Goal: Check status: Check status

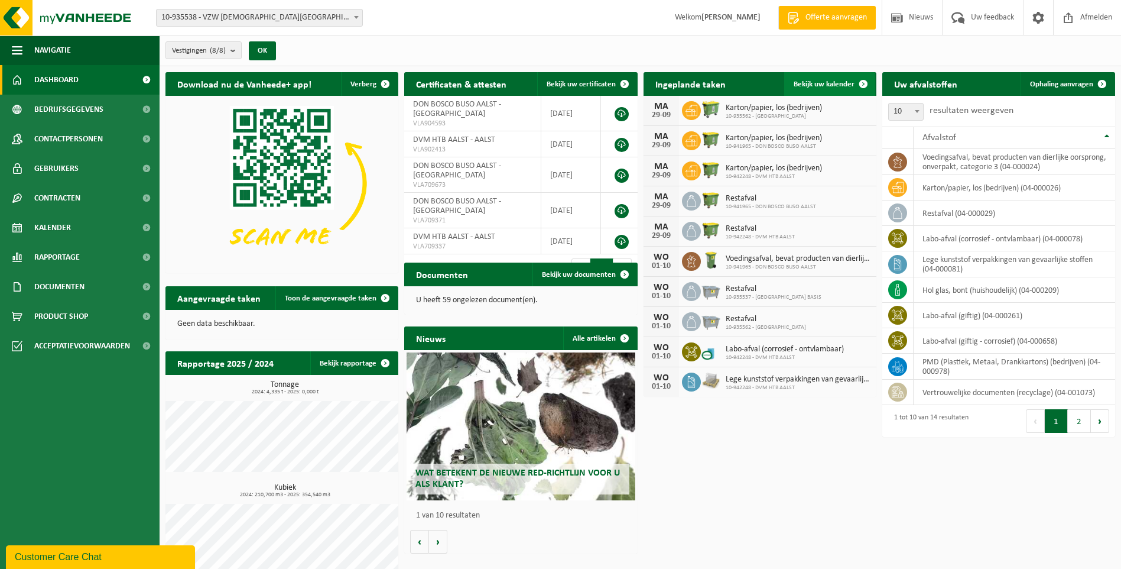
click at [816, 80] on span "Bekijk uw kalender" at bounding box center [824, 84] width 61 height 8
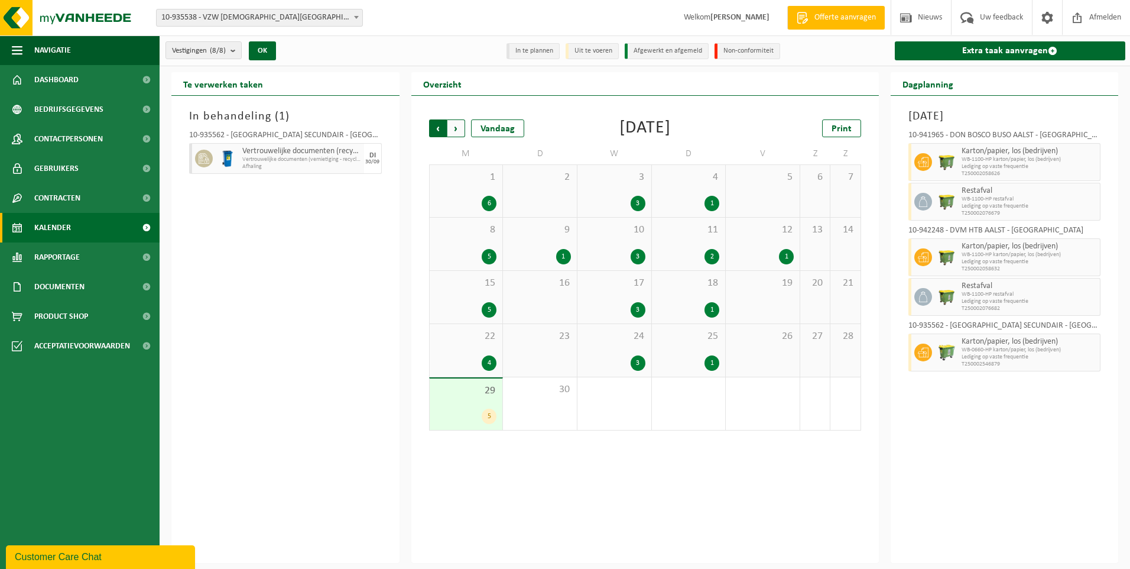
click at [456, 126] on span "Volgende" at bounding box center [456, 128] width 18 height 18
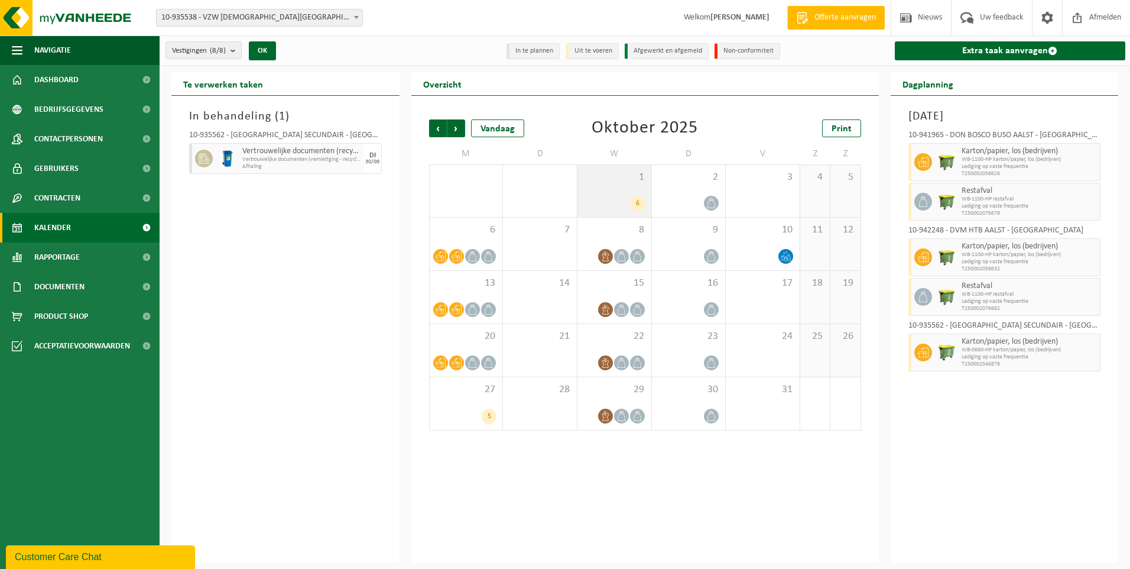
click at [615, 186] on div "1 6" at bounding box center [614, 191] width 74 height 52
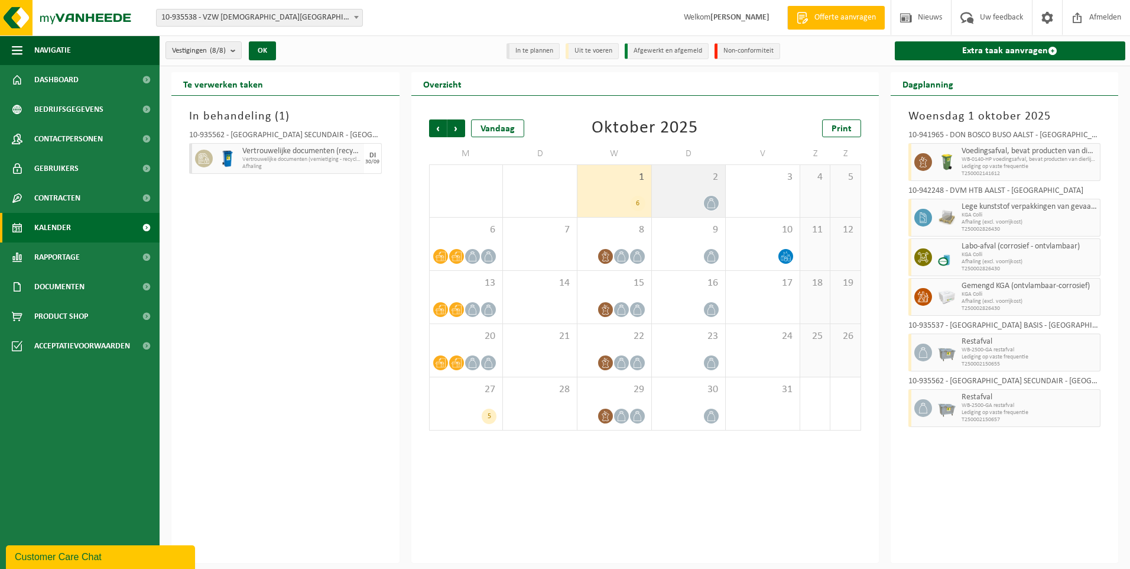
click at [702, 186] on div "2" at bounding box center [689, 191] width 74 height 52
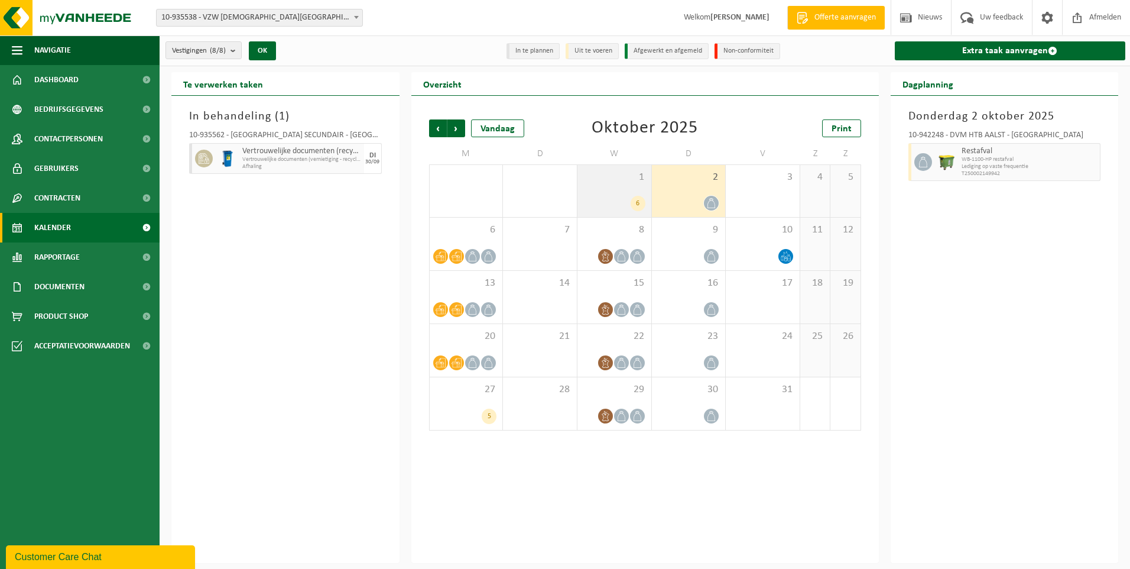
click at [624, 191] on div "1 6" at bounding box center [614, 191] width 74 height 52
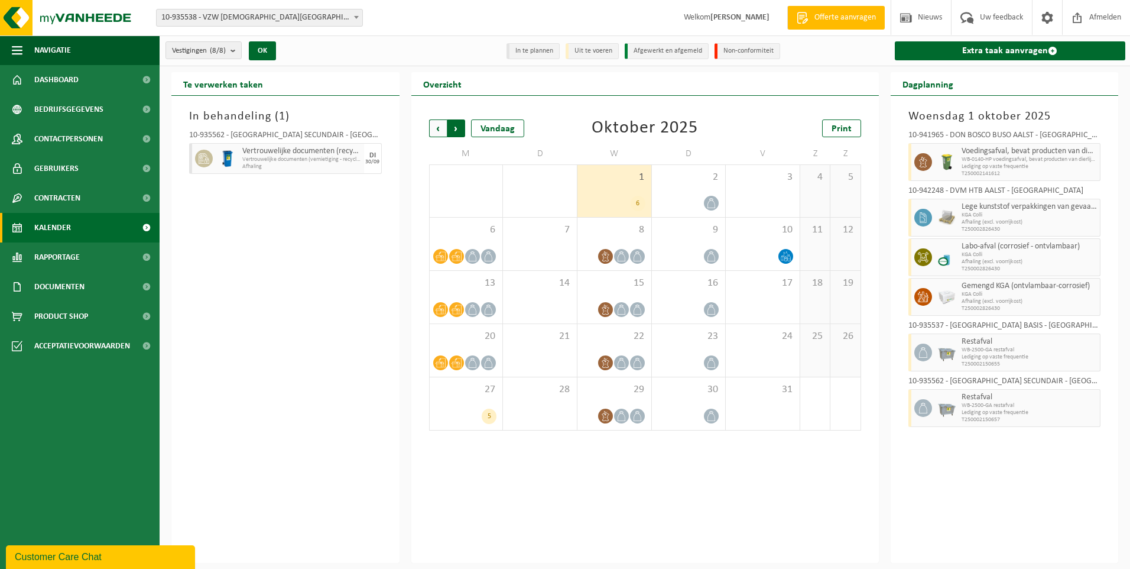
click at [433, 123] on span "Vorige" at bounding box center [438, 128] width 18 height 18
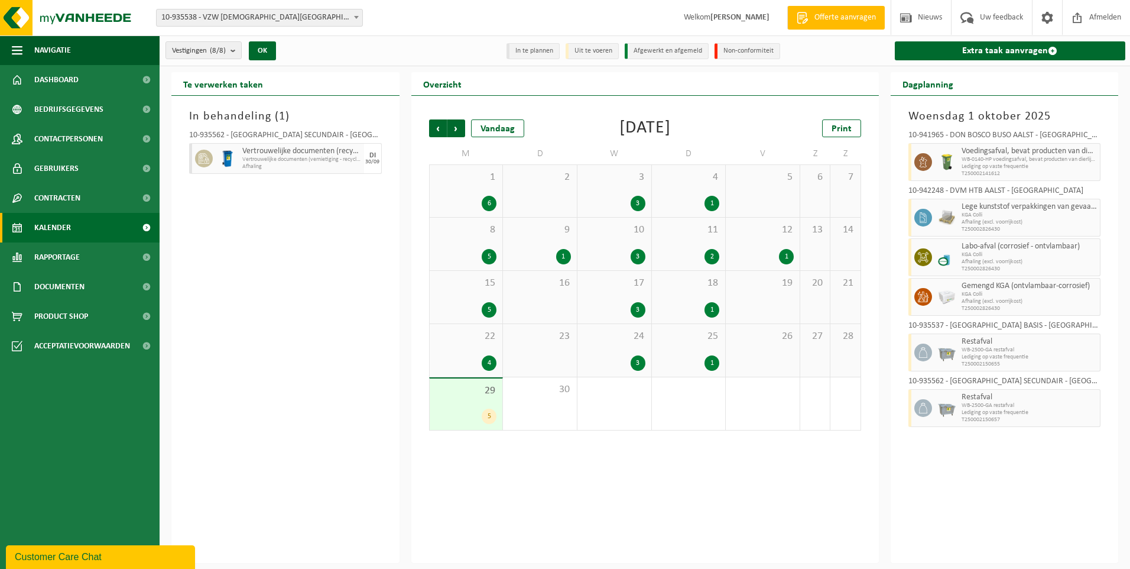
click at [557, 480] on div "Vorige Volgende Vandaag September 2025 Print M D W D V Z Z 1 6 2 3 3 4 1 5 6 7 …" at bounding box center [644, 329] width 467 height 467
click at [1087, 12] on span "Afmelden" at bounding box center [1105, 17] width 38 height 35
